Goal: Task Accomplishment & Management: Complete application form

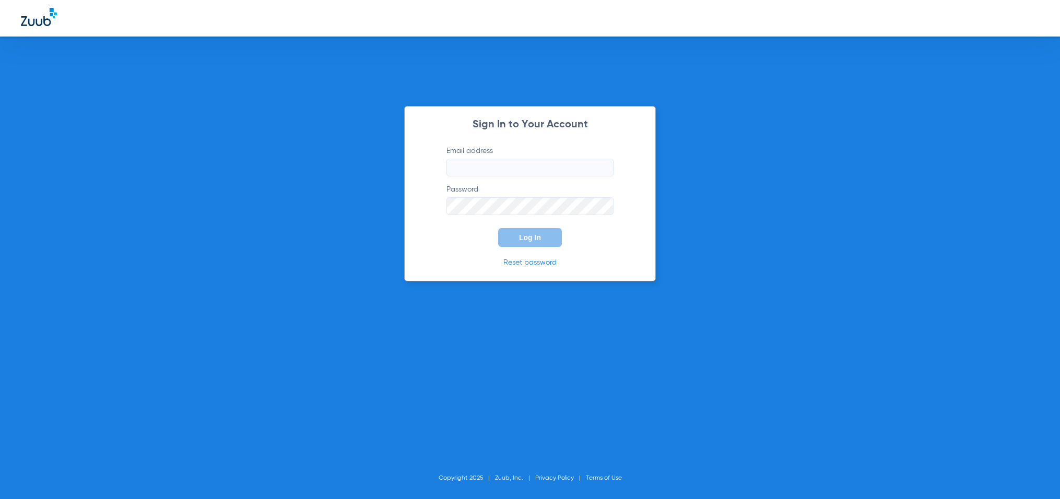
type input "[PERSON_NAME][EMAIL_ADDRESS][PERSON_NAME][DOMAIN_NAME]"
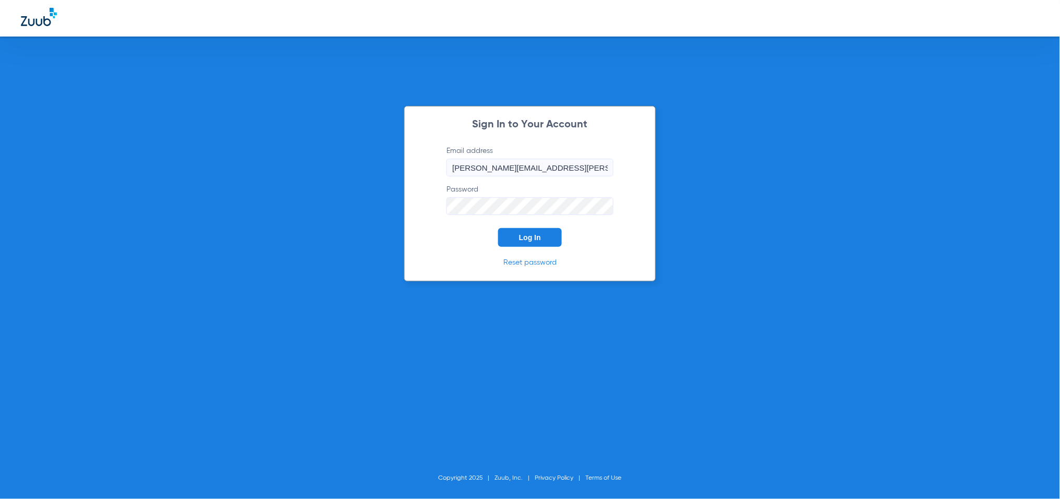
click at [546, 235] on button "Log In" at bounding box center [530, 237] width 64 height 19
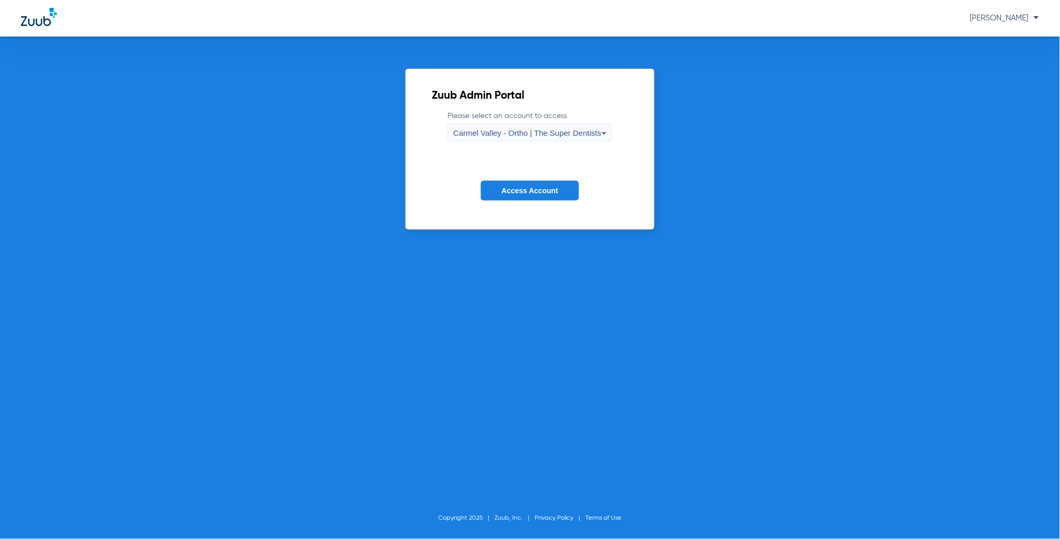
click at [518, 134] on span "Carmel Valley - Ortho | The Super Dentists" at bounding box center [527, 132] width 148 height 9
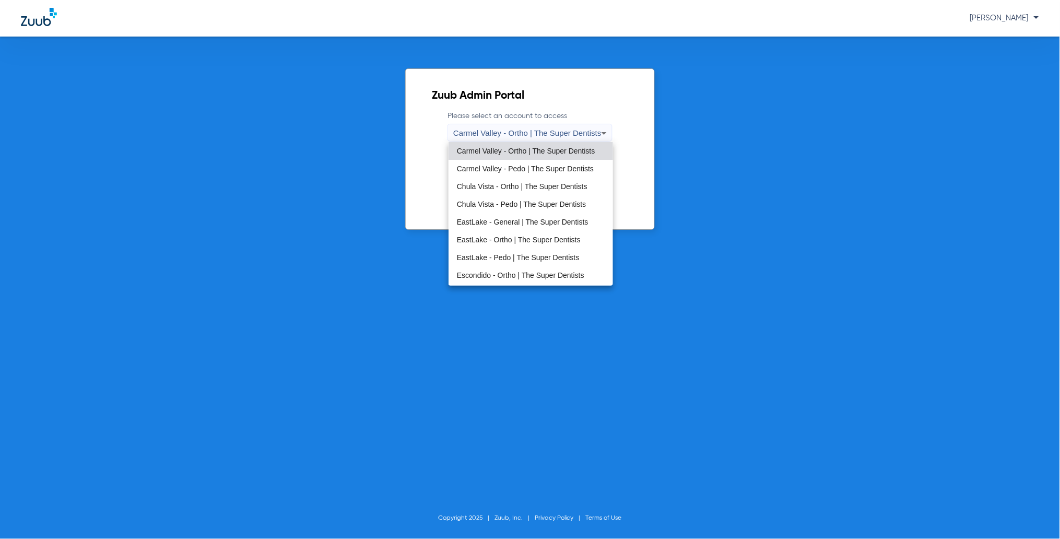
click at [477, 206] on span "Chula Vista - Pedo | The Super Dentists" at bounding box center [521, 203] width 129 height 7
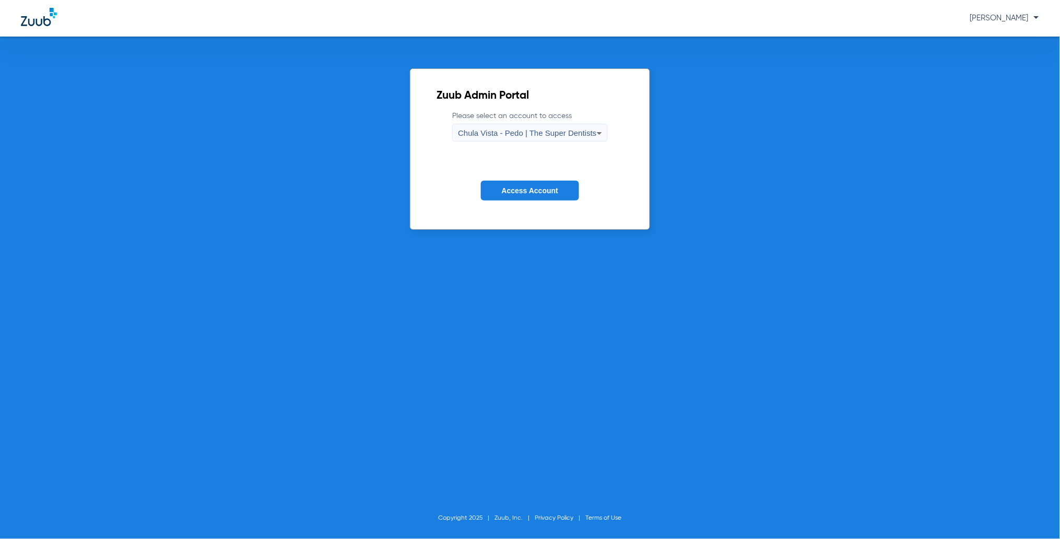
click at [514, 191] on span "Access Account" at bounding box center [530, 190] width 56 height 8
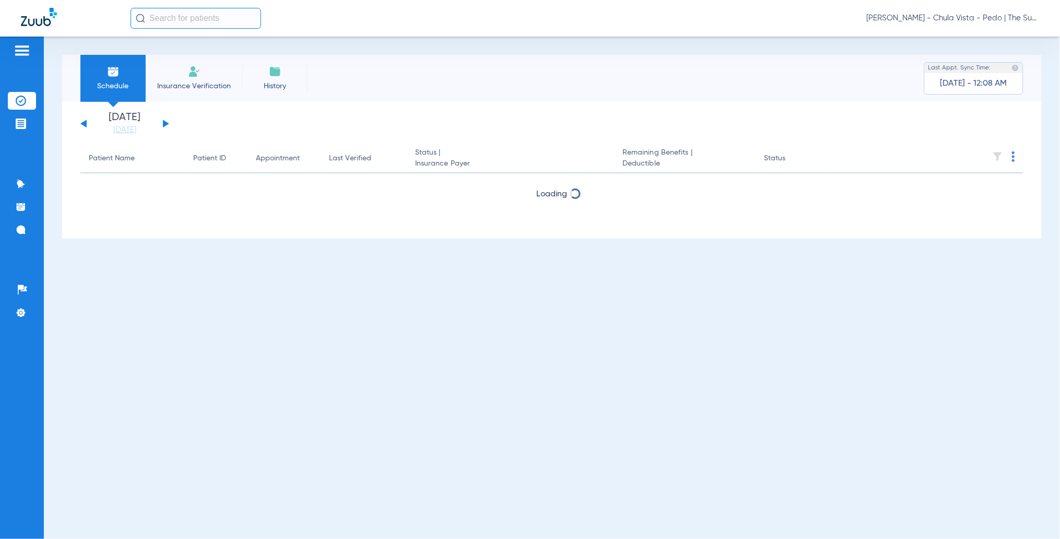
click at [181, 75] on li "Insurance Verification" at bounding box center [194, 78] width 97 height 47
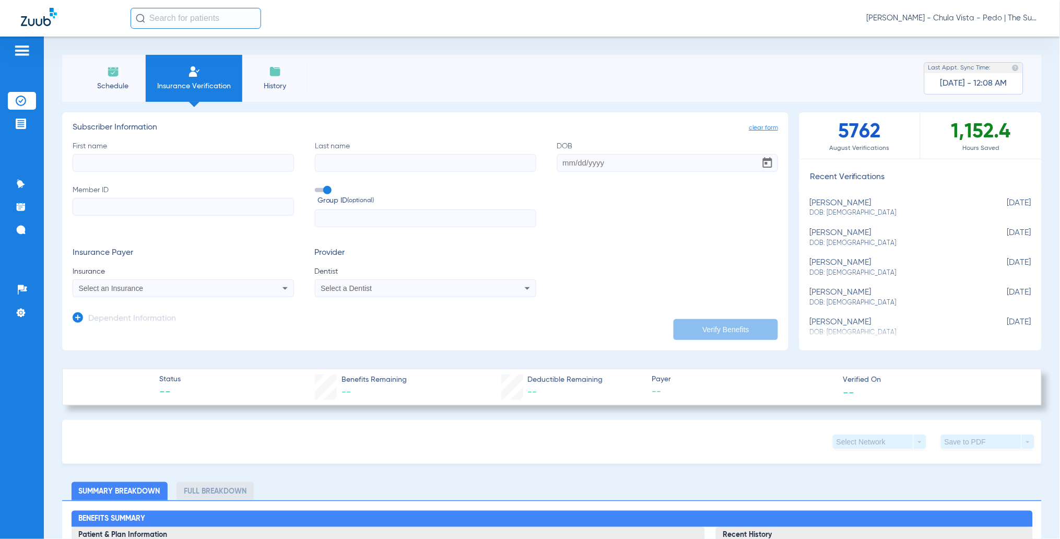
paste input "Jarynce"
type input "Jarynce"
paste input "[PERSON_NAME]"
type input "[PERSON_NAME]"
paste input "[DATE]"
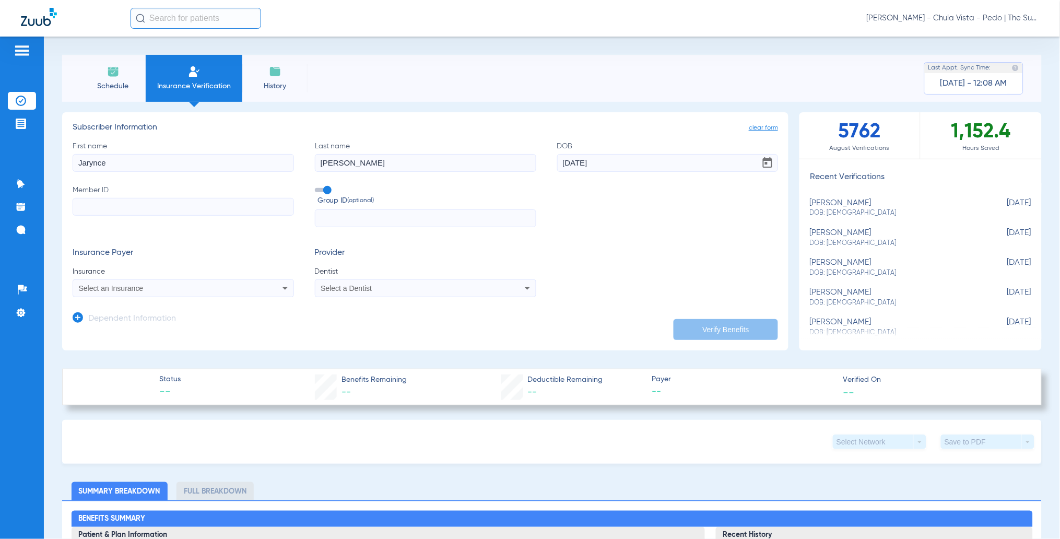
type input "[DATE]"
click at [321, 188] on span at bounding box center [323, 190] width 16 height 4
click at [317, 186] on input "Group ID (optional)" at bounding box center [317, 186] width 0 height 0
drag, startPoint x: 157, startPoint y: 207, endPoint x: 153, endPoint y: 211, distance: 6.0
paste input "99576168E"
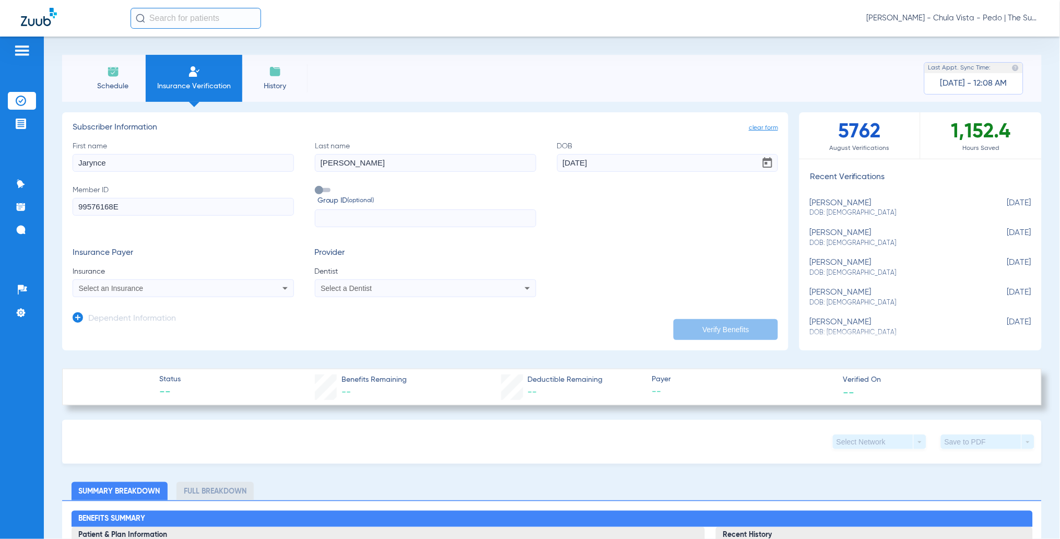
type input "99576168E"
click at [181, 283] on div "Select an Insurance" at bounding box center [183, 288] width 220 height 13
type input "dentica"
click at [137, 325] on span "Dentical - Data - Bot" at bounding box center [114, 325] width 66 height 8
click at [344, 292] on div "Select a Dentist" at bounding box center [425, 288] width 220 height 13
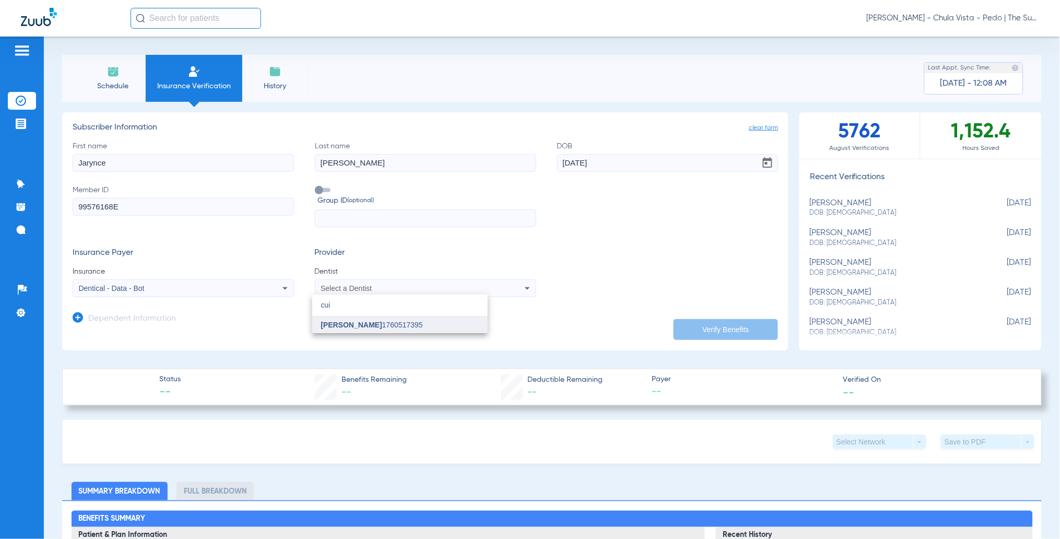
type input "cui"
click at [358, 329] on mat-option "[PERSON_NAME] 1760517395" at bounding box center [399, 324] width 175 height 17
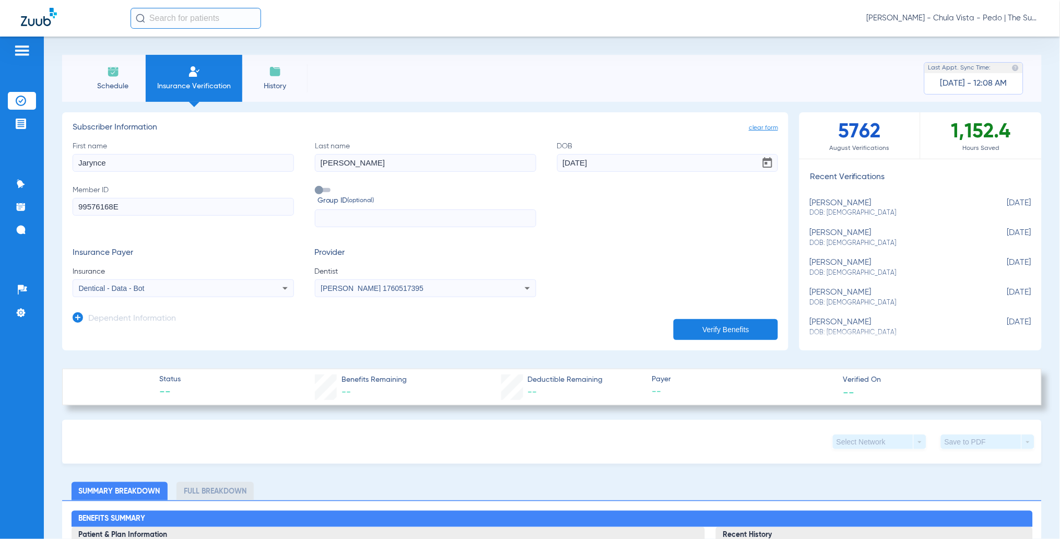
click at [692, 327] on button "Verify Benefits" at bounding box center [725, 329] width 104 height 21
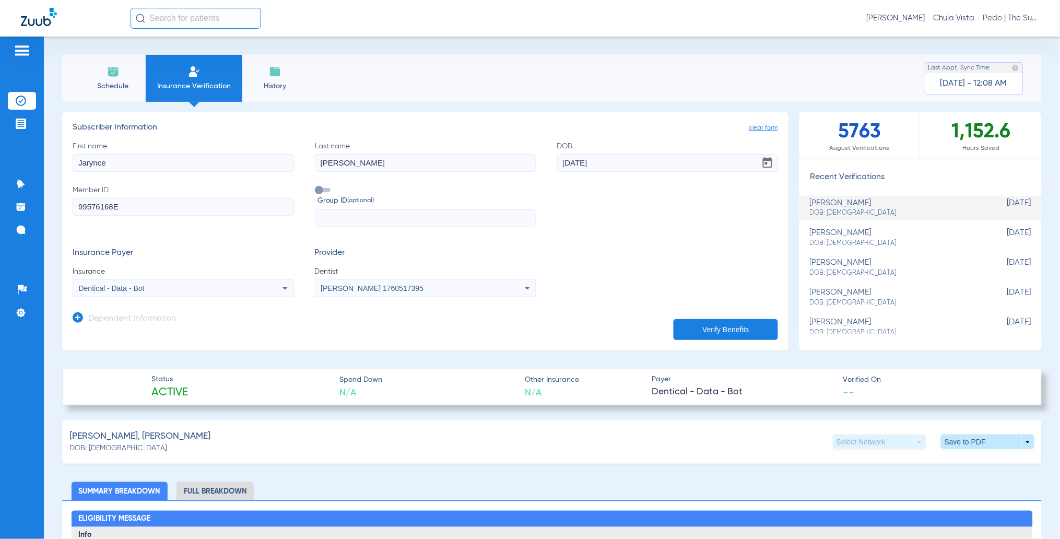
click at [749, 129] on span "clear form" at bounding box center [763, 128] width 29 height 10
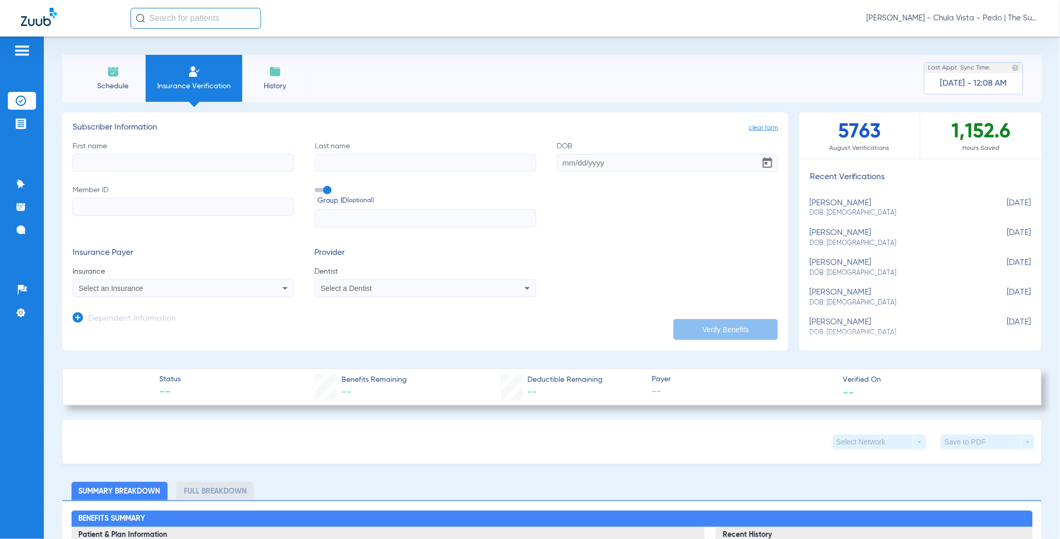
click at [124, 159] on input "First name" at bounding box center [183, 163] width 221 height 18
type input "[PERSON_NAME]"
click at [363, 164] on input "Last name" at bounding box center [425, 163] width 221 height 18
type input "[PERSON_NAME]"
click at [564, 165] on input "DOB" at bounding box center [667, 163] width 221 height 18
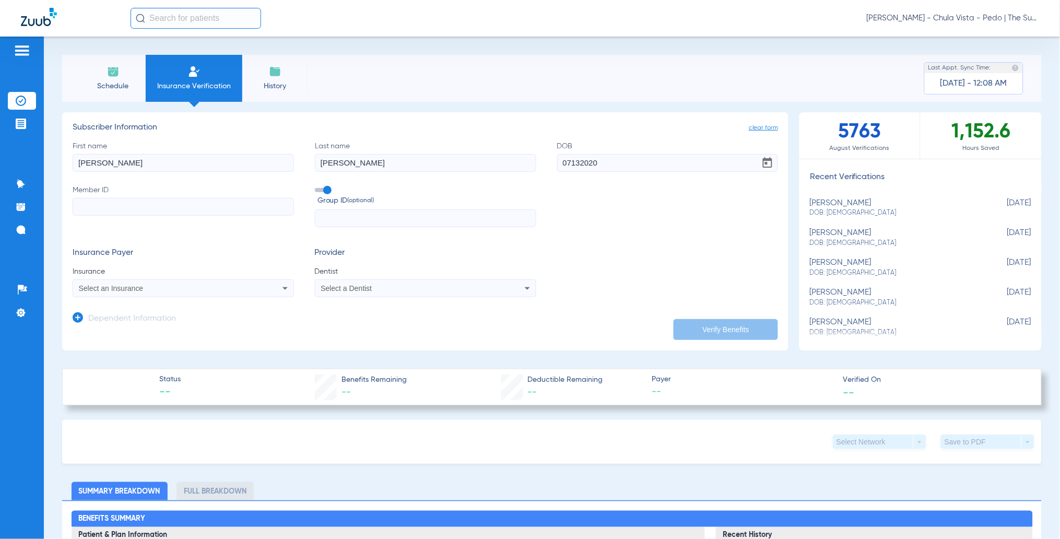
type input "[DATE]"
paste input "94871566G"
type input "94871566G"
click at [111, 286] on span "Select an Insurance" at bounding box center [111, 288] width 65 height 8
type input "dentical"
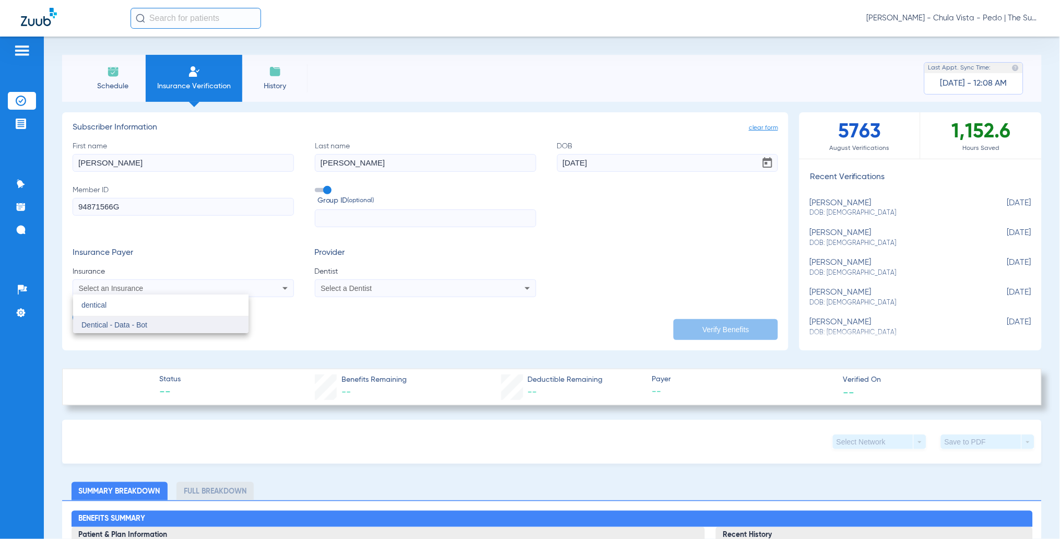
click at [122, 323] on span "Dentical - Data - Bot" at bounding box center [114, 325] width 66 height 8
click at [323, 289] on span "Select a Dentist" at bounding box center [346, 288] width 51 height 8
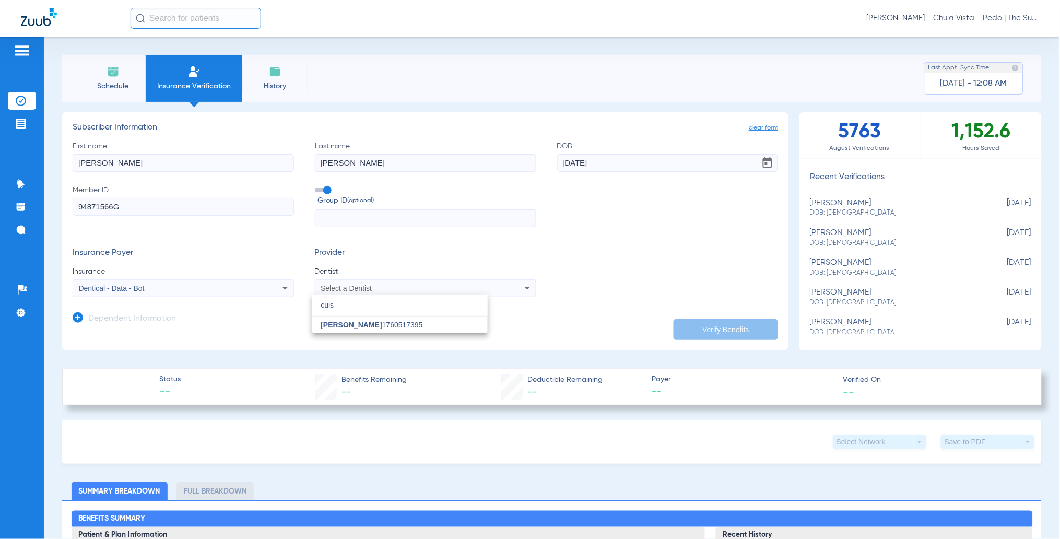
click at [395, 310] on input "cuis" at bounding box center [399, 304] width 175 height 21
type input "cuis"
click at [392, 330] on mat-option "[PERSON_NAME] 1760517395" at bounding box center [399, 324] width 175 height 17
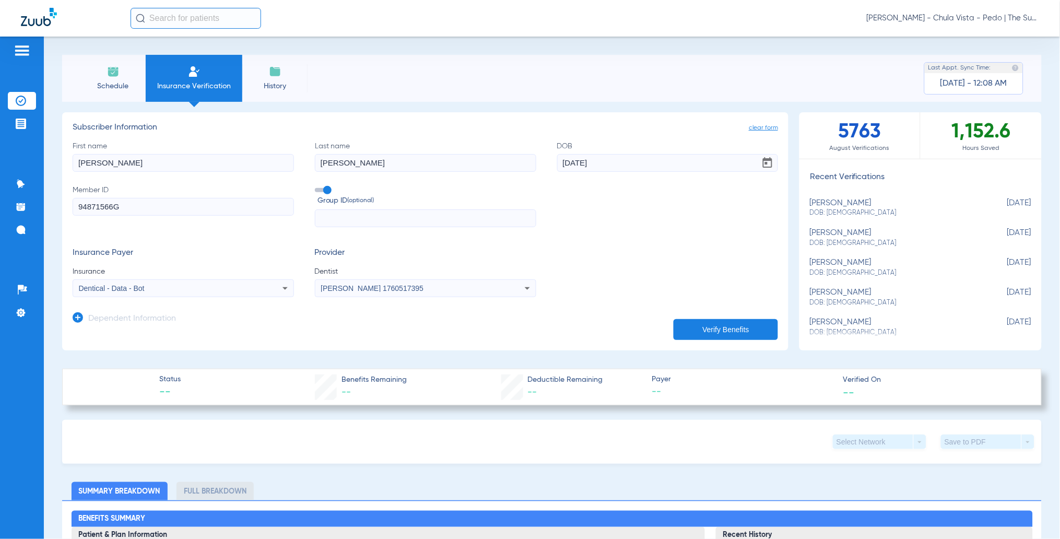
click at [324, 188] on span at bounding box center [323, 190] width 16 height 4
click at [317, 186] on input "Group ID (optional)" at bounding box center [317, 186] width 0 height 0
click at [734, 325] on button "Verify Benefits" at bounding box center [725, 329] width 104 height 21
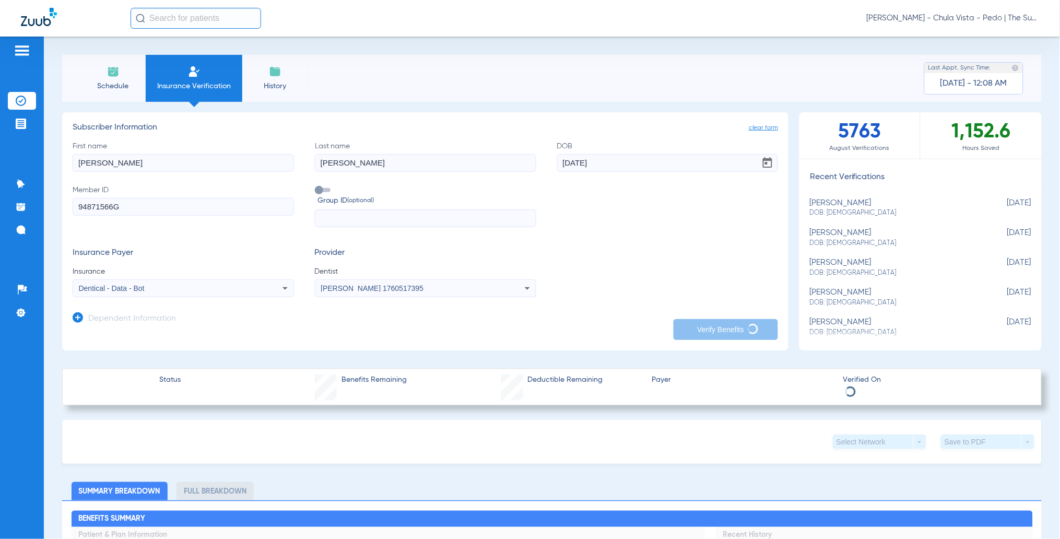
type input "[PERSON_NAME]"
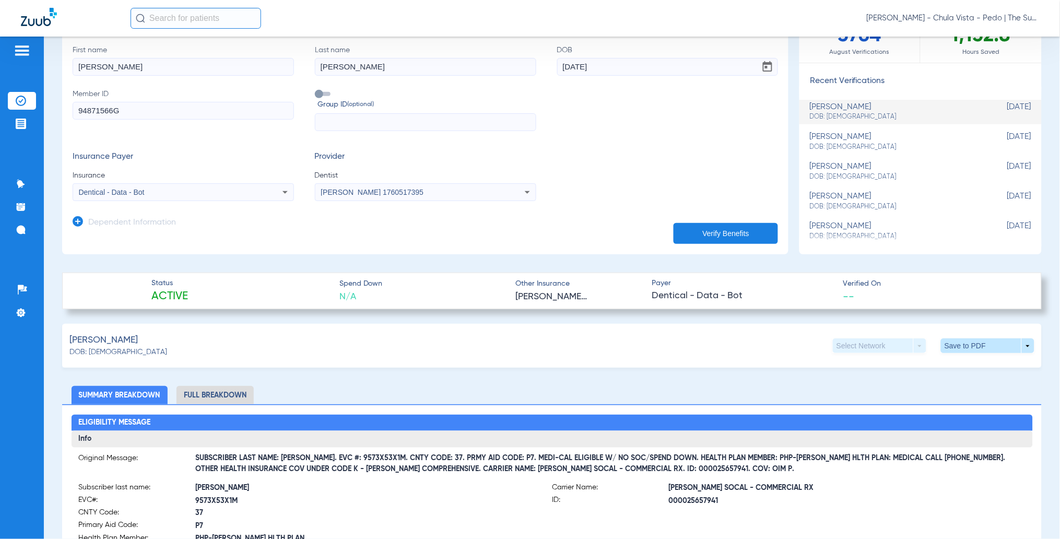
scroll to position [69, 0]
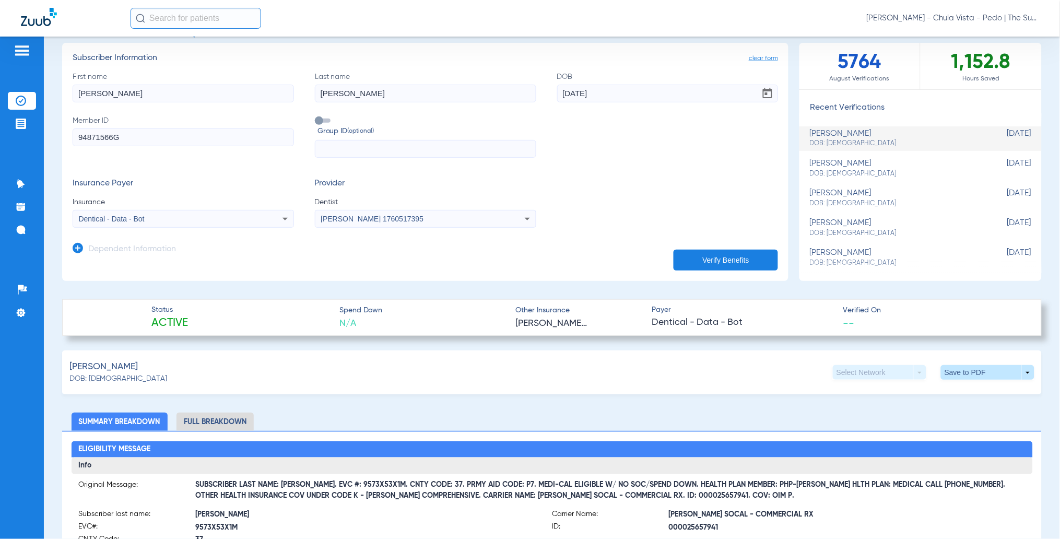
drag, startPoint x: 313, startPoint y: 483, endPoint x: 377, endPoint y: 483, distance: 64.2
click at [377, 485] on span "SUBSCRIBER LAST NAME: [PERSON_NAME]. EVC #: 9573X53X1M. CNTY CODE: 37. PRMY AID…" at bounding box center [611, 490] width 830 height 11
copy span "EVC #: 9573X53X1M"
